Goal: Task Accomplishment & Management: Manage account settings

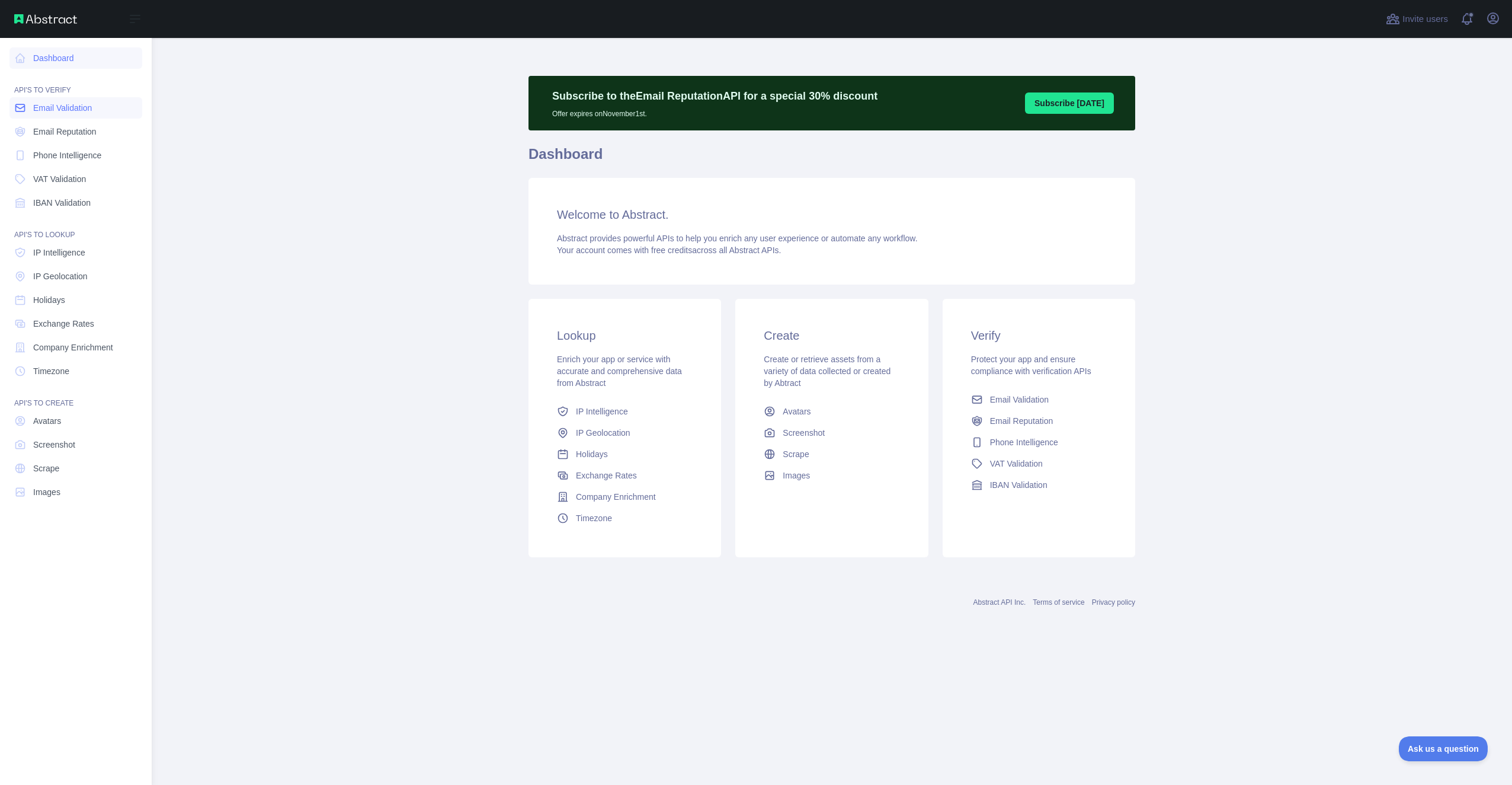
click at [81, 101] on link "Email Validation" at bounding box center [76, 108] width 133 height 22
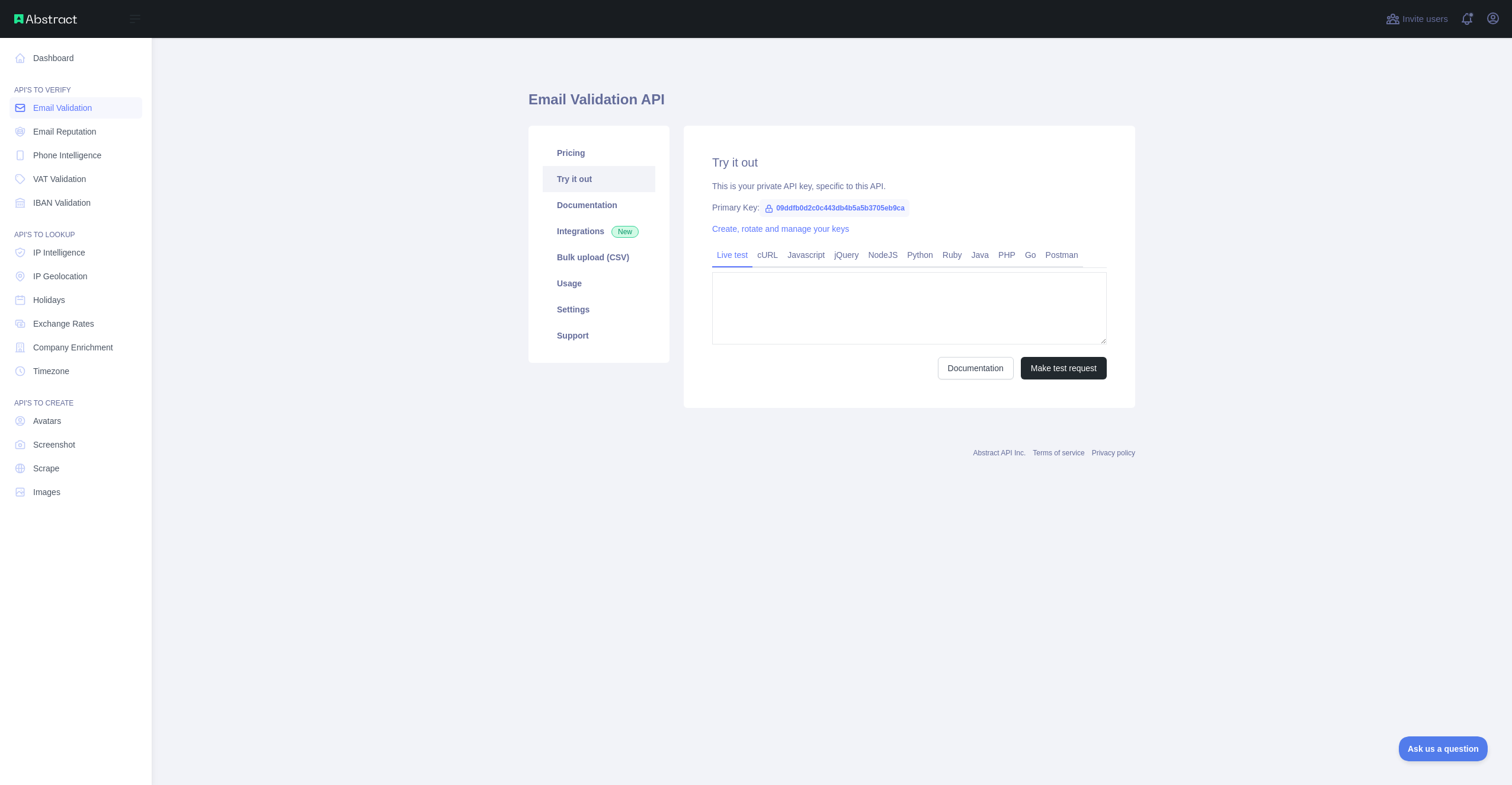
type textarea "**********"
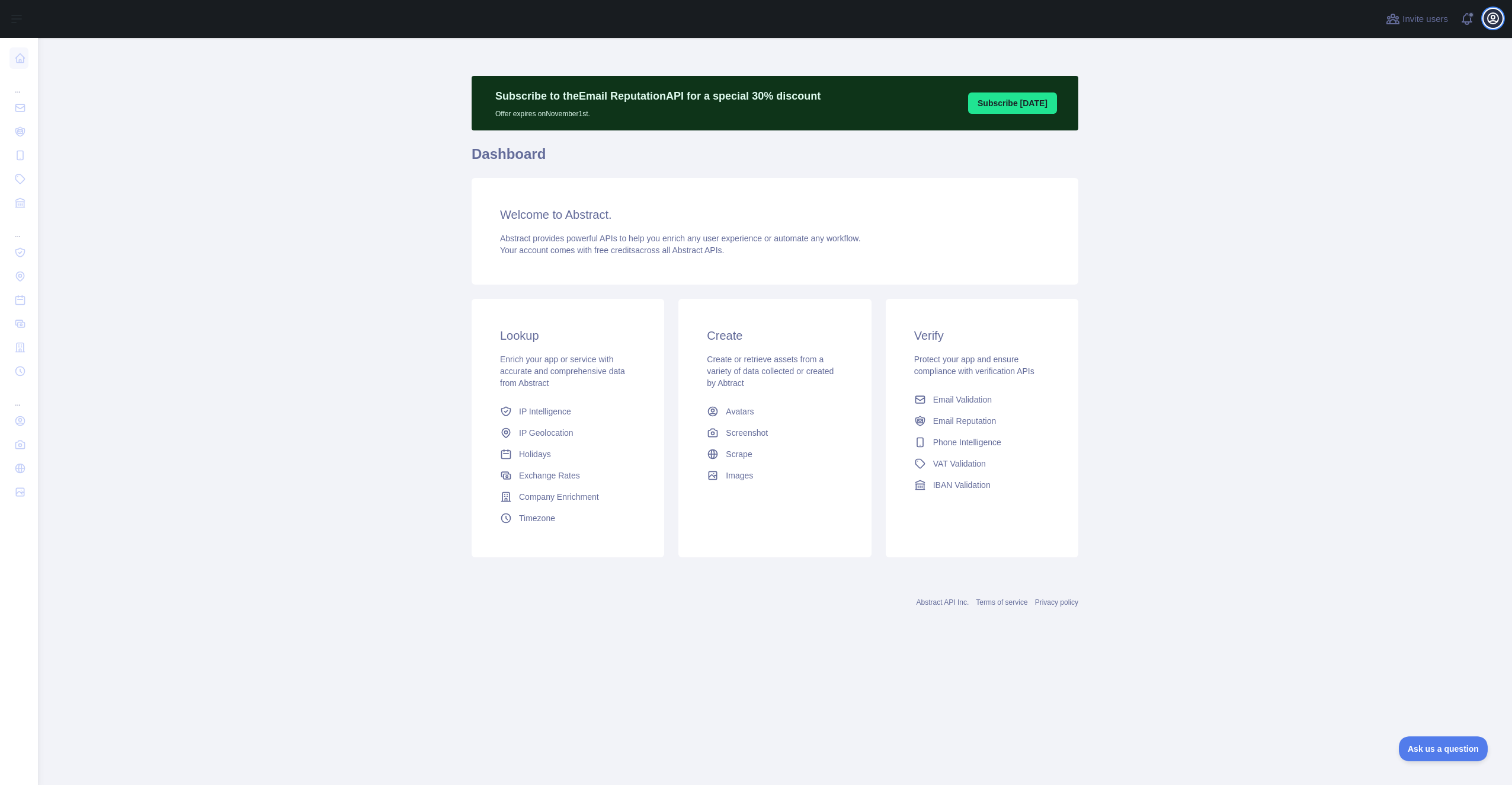
click at [1494, 19] on icon "button" at bounding box center [1493, 19] width 11 height 11
click at [1406, 84] on link "Account settings" at bounding box center [1437, 86] width 133 height 22
